Goal: Information Seeking & Learning: Learn about a topic

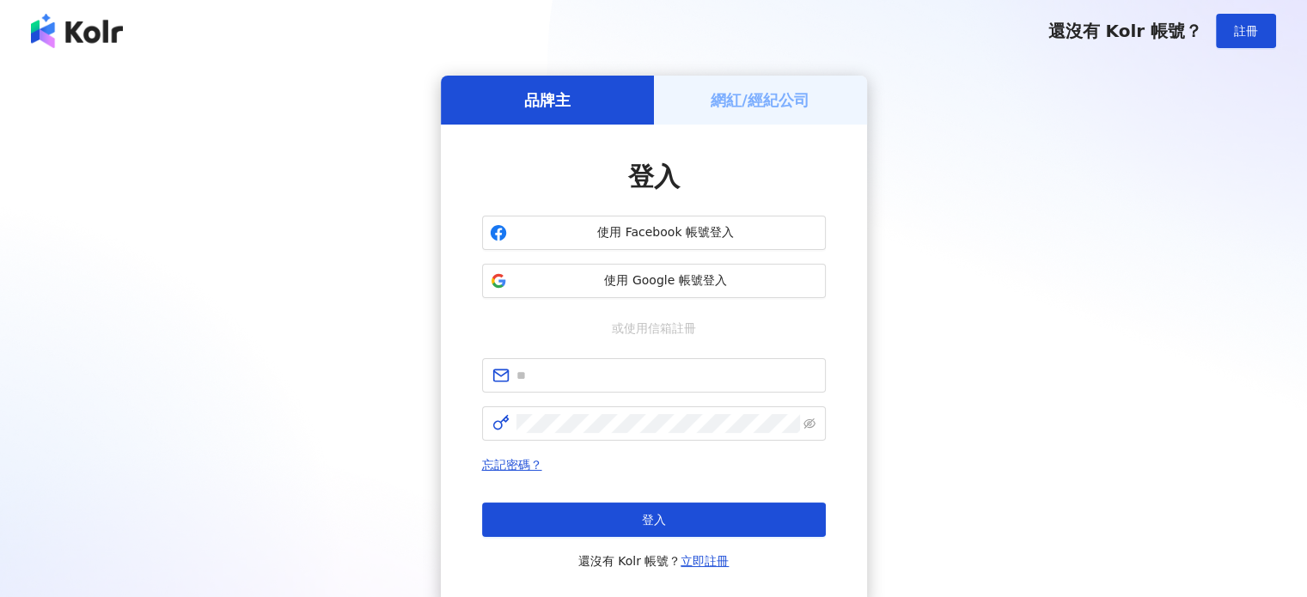
click at [670, 285] on span "使用 Google 帳號登入" at bounding box center [666, 280] width 304 height 17
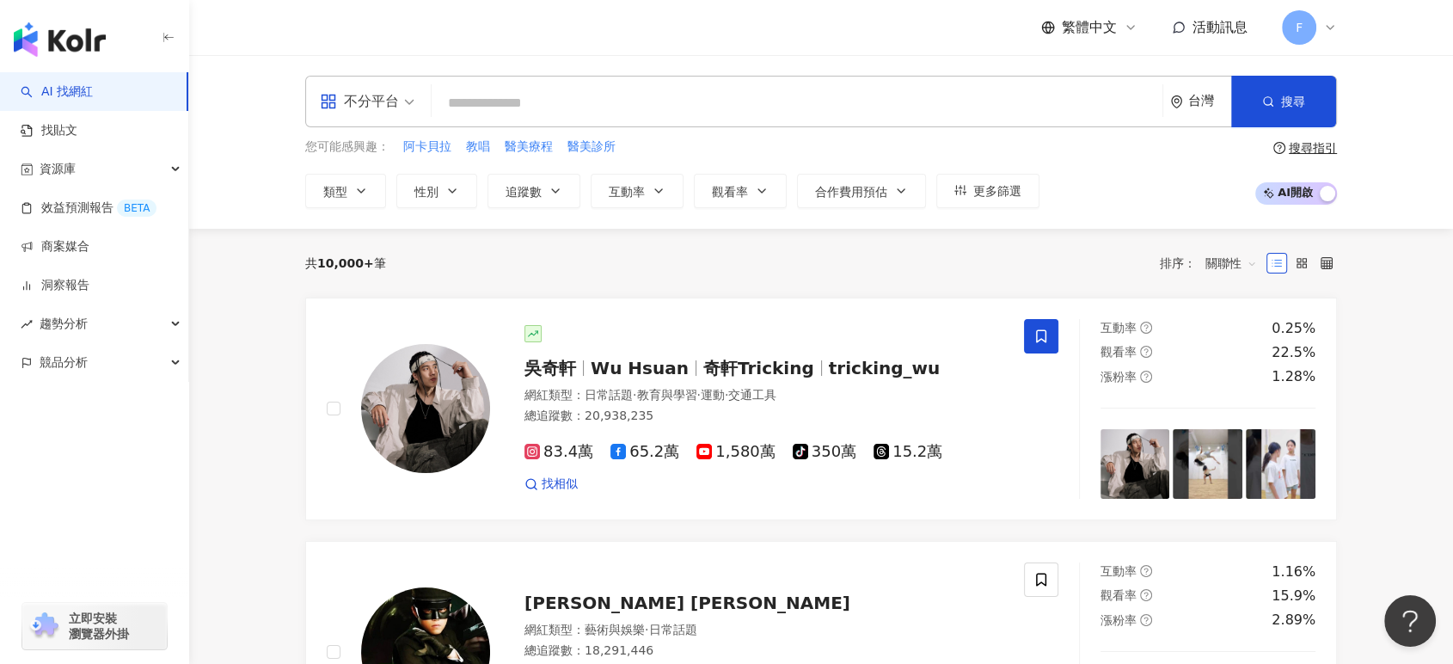
drag, startPoint x: 987, startPoint y: 6, endPoint x: 888, endPoint y: 266, distance: 278.6
click at [888, 266] on div "共 10,000+ 筆 排序： 關聯性" at bounding box center [820, 263] width 1031 height 28
click at [873, 77] on div "不分平台 台灣 搜尋" at bounding box center [820, 102] width 1031 height 52
click at [861, 87] on span at bounding box center [796, 103] width 717 height 33
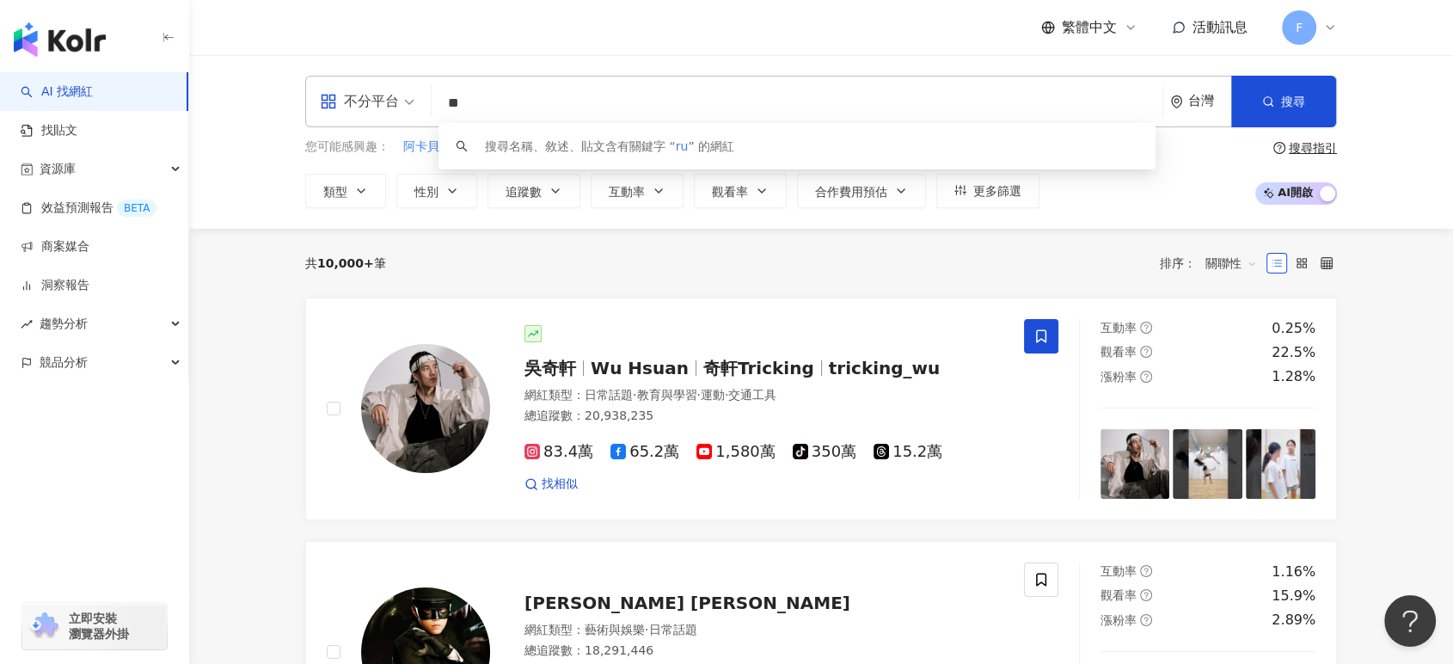
type input "*"
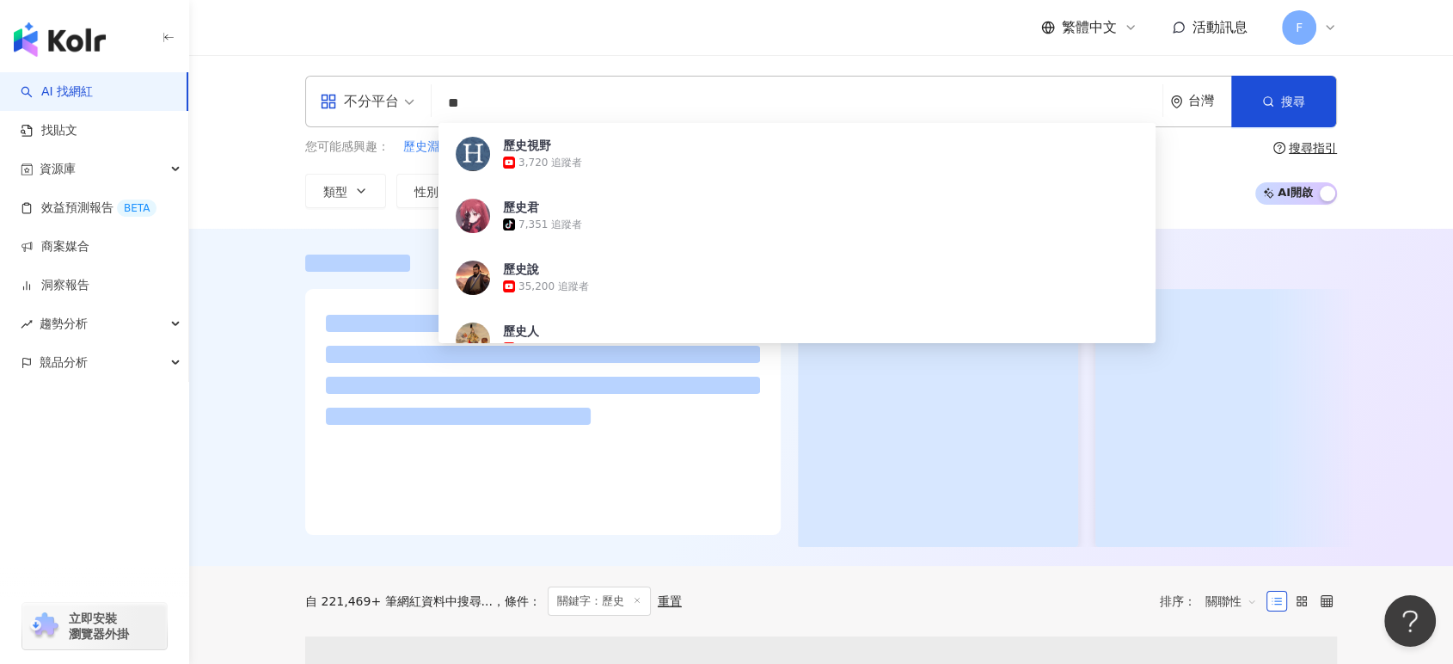
click at [252, 442] on div at bounding box center [821, 397] width 1264 height 337
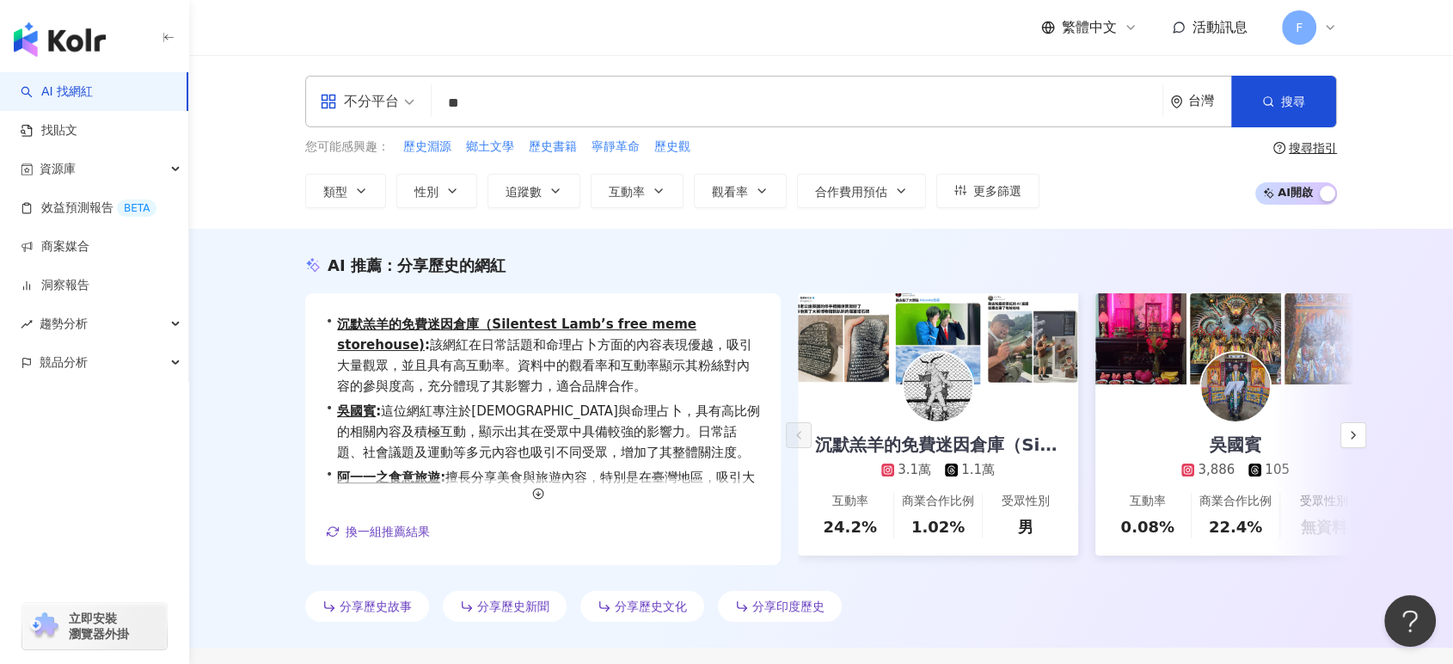
click at [624, 101] on input "**" at bounding box center [796, 103] width 717 height 33
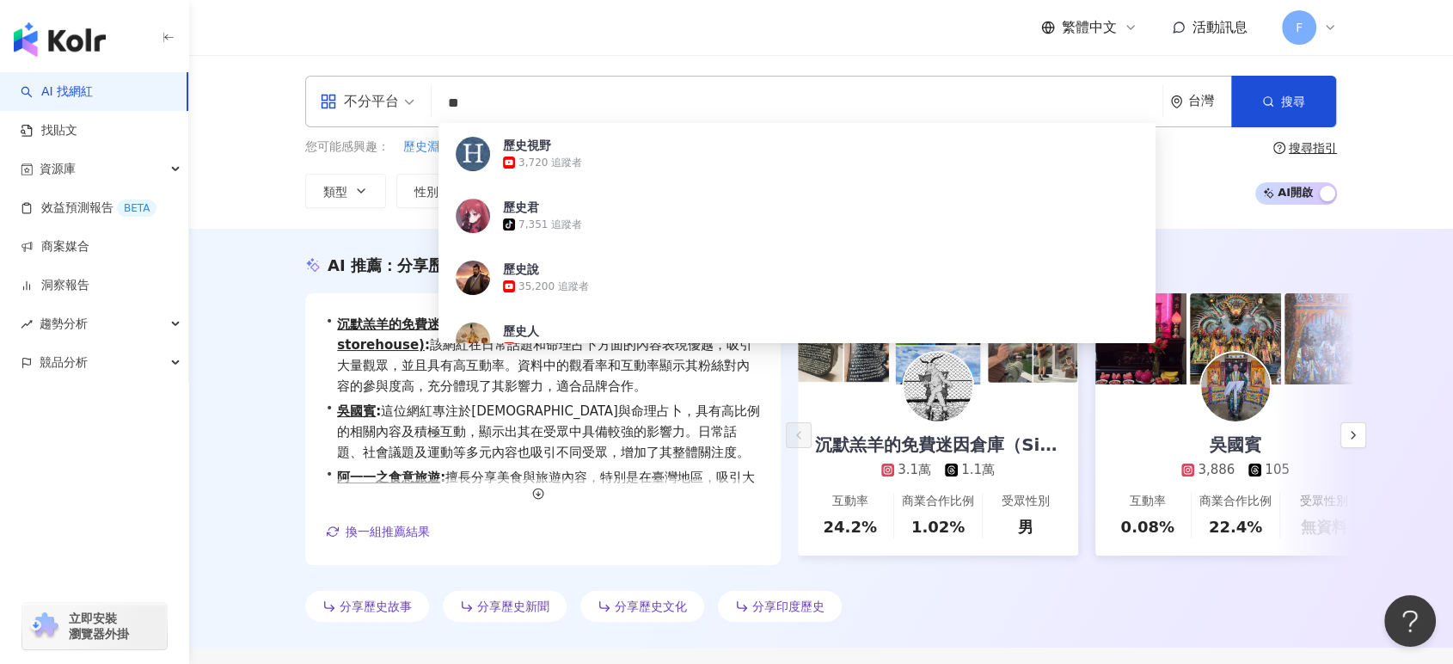
type input "*"
